Goal: Information Seeking & Learning: Learn about a topic

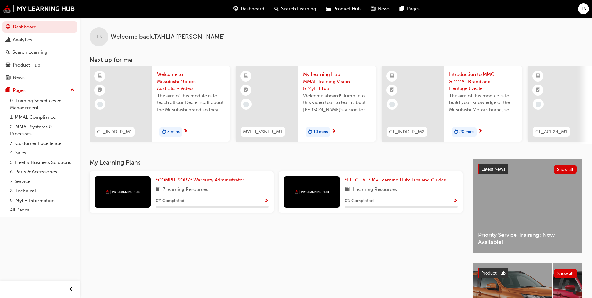
click at [232, 181] on span "*COMPULSORY* Warranty Administrator" at bounding box center [200, 180] width 89 height 6
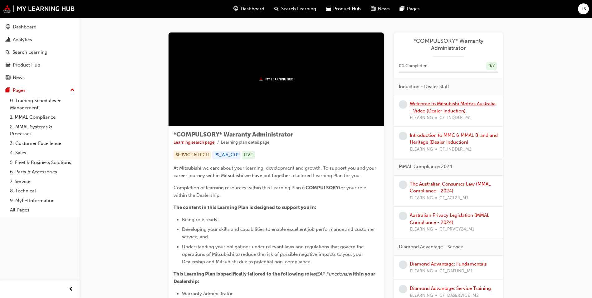
click at [441, 102] on link "Welcome to Mitsubishi Motors Australia - Video (Dealer Induction)" at bounding box center [453, 107] width 86 height 13
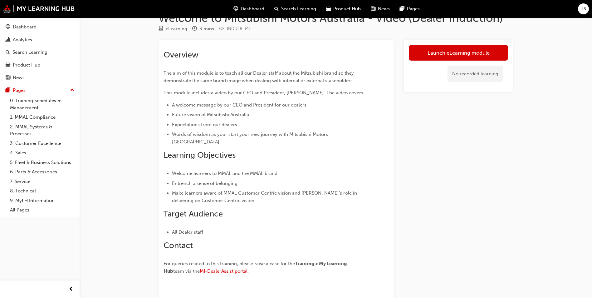
scroll to position [31, 0]
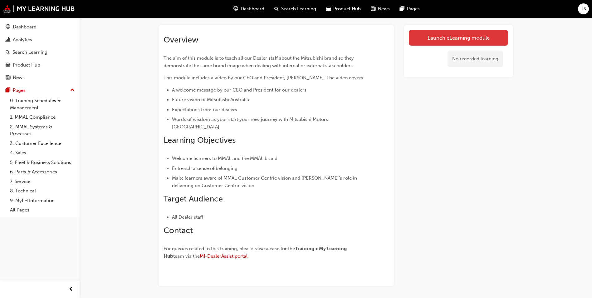
click at [473, 37] on link "Launch eLearning module" at bounding box center [458, 38] width 99 height 16
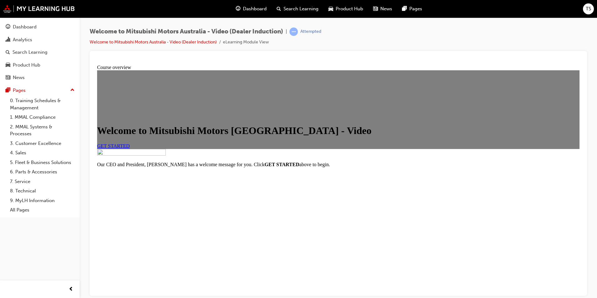
click at [130, 148] on span "GET STARTED" at bounding box center [113, 145] width 33 height 5
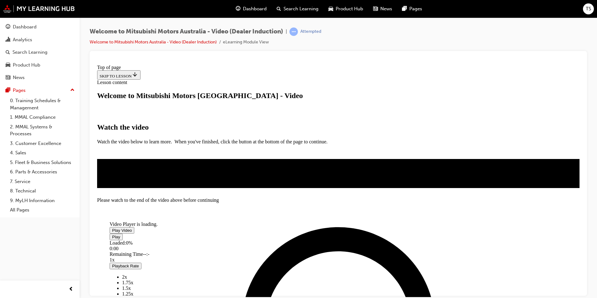
scroll to position [103, 0]
click at [112, 228] on span "Video player" at bounding box center [112, 230] width 0 height 5
click at [112, 239] on span "Video player" at bounding box center [112, 236] width 0 height 5
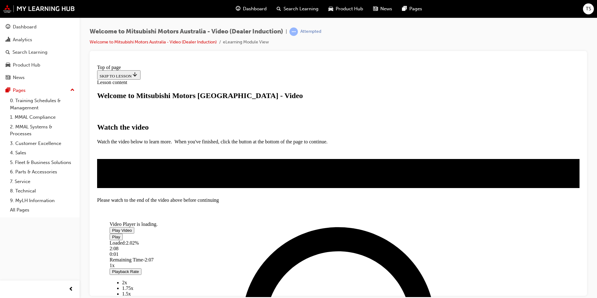
click at [112, 228] on span "Video player" at bounding box center [112, 230] width 0 height 5
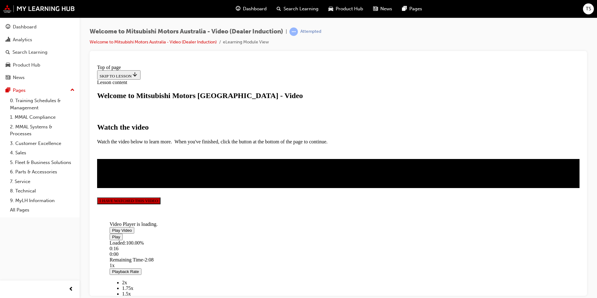
click at [161, 204] on button "I HAVE WATCHED THIS VIDEO" at bounding box center [128, 200] width 63 height 7
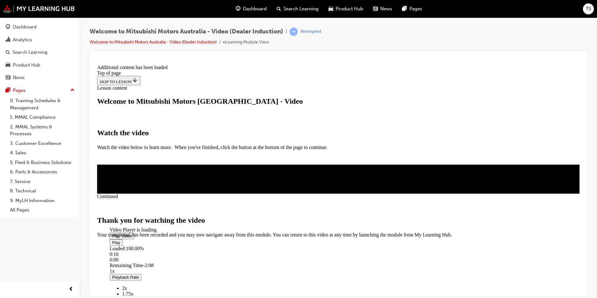
scroll to position [185, 0]
click at [136, 261] on span "CLOSE MODULE" at bounding box center [116, 263] width 38 height 5
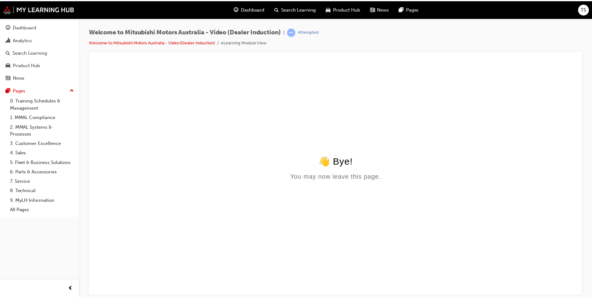
scroll to position [0, 0]
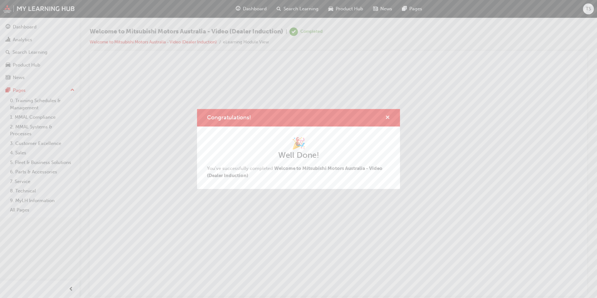
click at [387, 117] on span "cross-icon" at bounding box center [387, 118] width 5 height 6
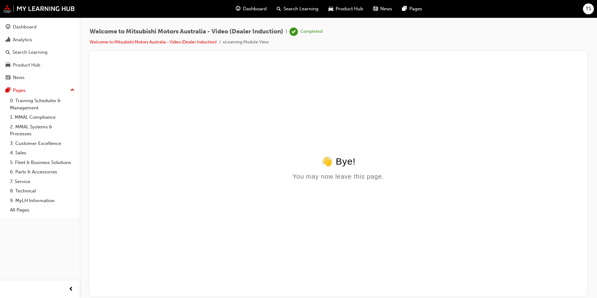
click at [259, 12] on span "Dashboard" at bounding box center [255, 8] width 24 height 7
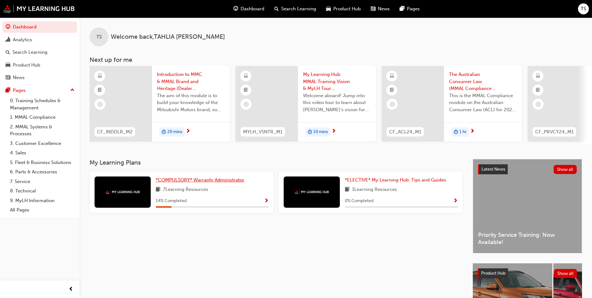
click at [198, 180] on span "*COMPULSORY* Warranty Administrator" at bounding box center [200, 180] width 89 height 6
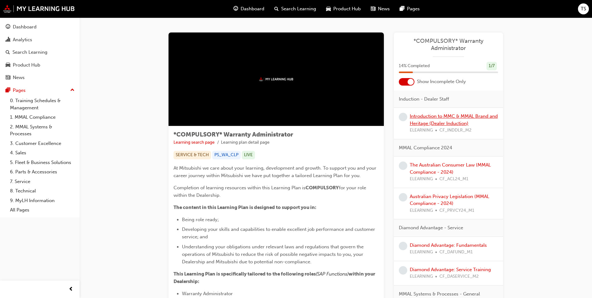
click at [425, 121] on link "Introduction to MMC & MMAL Brand and Heritage (Dealer Induction)" at bounding box center [454, 119] width 88 height 13
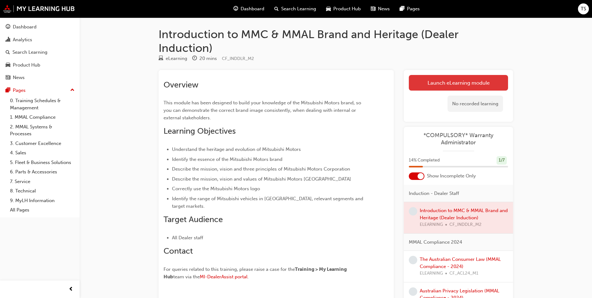
click at [431, 86] on link "Launch eLearning module" at bounding box center [458, 83] width 99 height 16
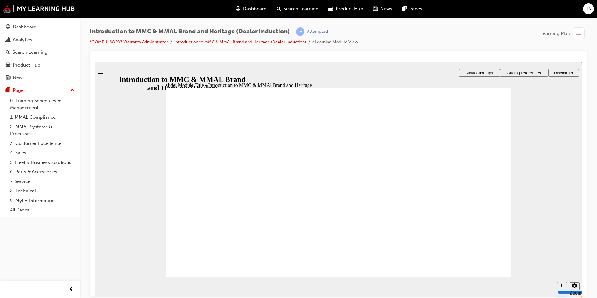
click at [524, 72] on span "Audio preferences" at bounding box center [524, 72] width 34 height 5
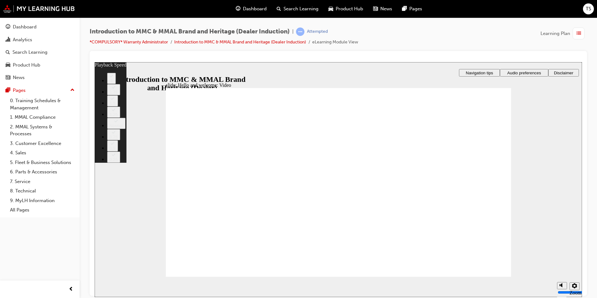
type input "0"
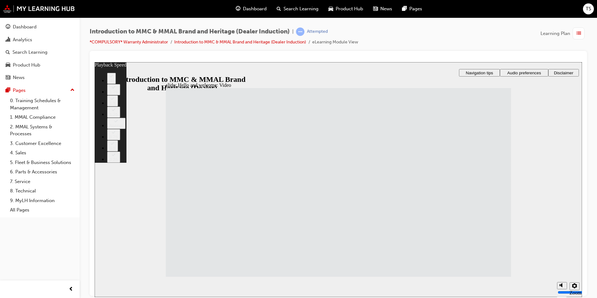
type input "33"
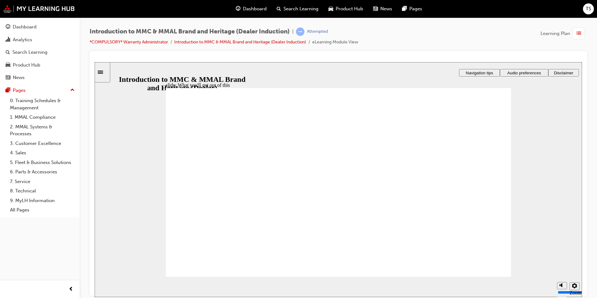
drag, startPoint x: 493, startPoint y: 272, endPoint x: 490, endPoint y: 261, distance: 11.3
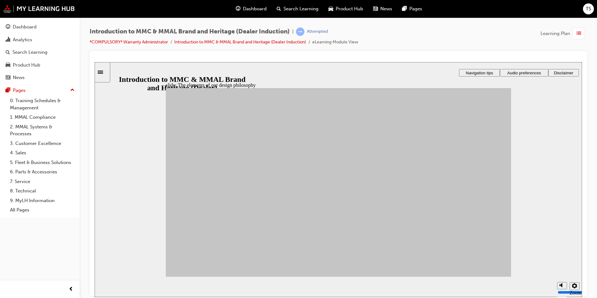
drag, startPoint x: 292, startPoint y: 238, endPoint x: 435, endPoint y: 158, distance: 163.4
drag, startPoint x: 204, startPoint y: 207, endPoint x: 375, endPoint y: 243, distance: 175.0
drag, startPoint x: 213, startPoint y: 182, endPoint x: 422, endPoint y: 247, distance: 218.5
drag, startPoint x: 250, startPoint y: 179, endPoint x: 373, endPoint y: 156, distance: 124.2
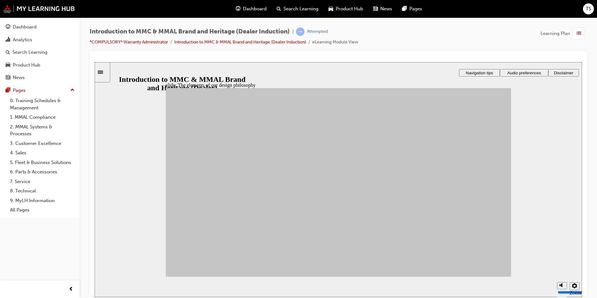
drag, startPoint x: 298, startPoint y: 186, endPoint x: 272, endPoint y: 188, distance: 25.7
drag, startPoint x: 250, startPoint y: 212, endPoint x: 434, endPoint y: 166, distance: 189.1
drag, startPoint x: 206, startPoint y: 230, endPoint x: 220, endPoint y: 212, distance: 22.2
drag, startPoint x: 204, startPoint y: 228, endPoint x: 434, endPoint y: 210, distance: 230.6
drag, startPoint x: 300, startPoint y: 191, endPoint x: 419, endPoint y: 202, distance: 119.9
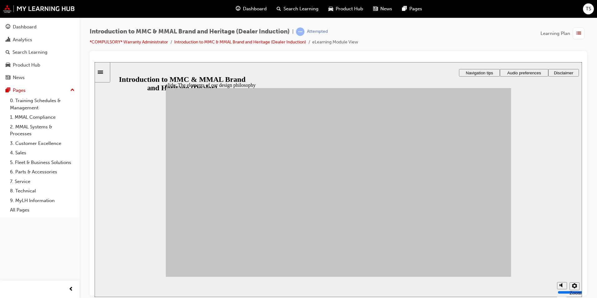
drag, startPoint x: 292, startPoint y: 206, endPoint x: 368, endPoint y: 226, distance: 78.9
drag, startPoint x: 245, startPoint y: 200, endPoint x: 375, endPoint y: 208, distance: 130.2
drag, startPoint x: 246, startPoint y: 237, endPoint x: 375, endPoint y: 185, distance: 138.8
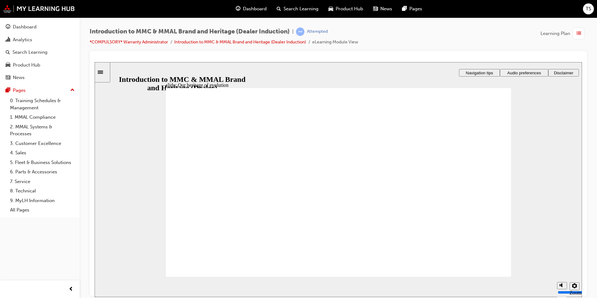
click at [527, 74] on div "Audio preferences" at bounding box center [524, 72] width 43 height 5
